Goal: Use online tool/utility: Utilize a website feature to perform a specific function

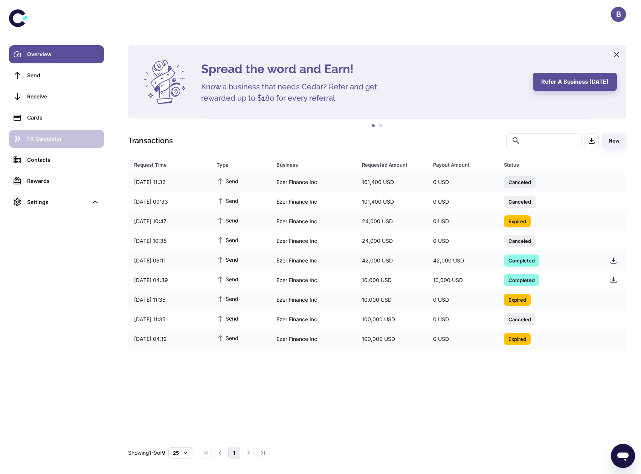
click at [64, 138] on div "FX Calculator" at bounding box center [63, 139] width 72 height 8
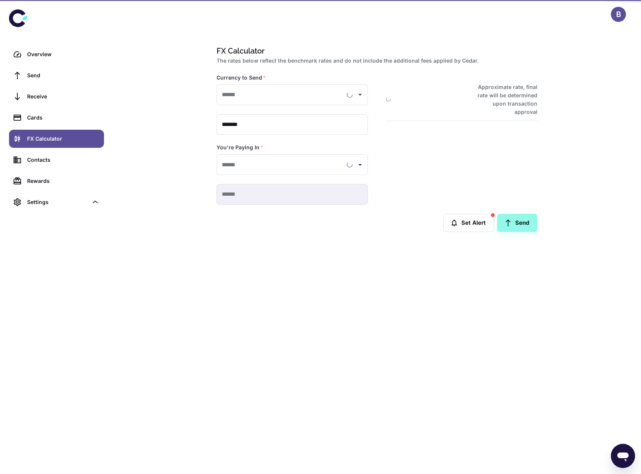
type input "**********"
